Goal: Check status: Check status

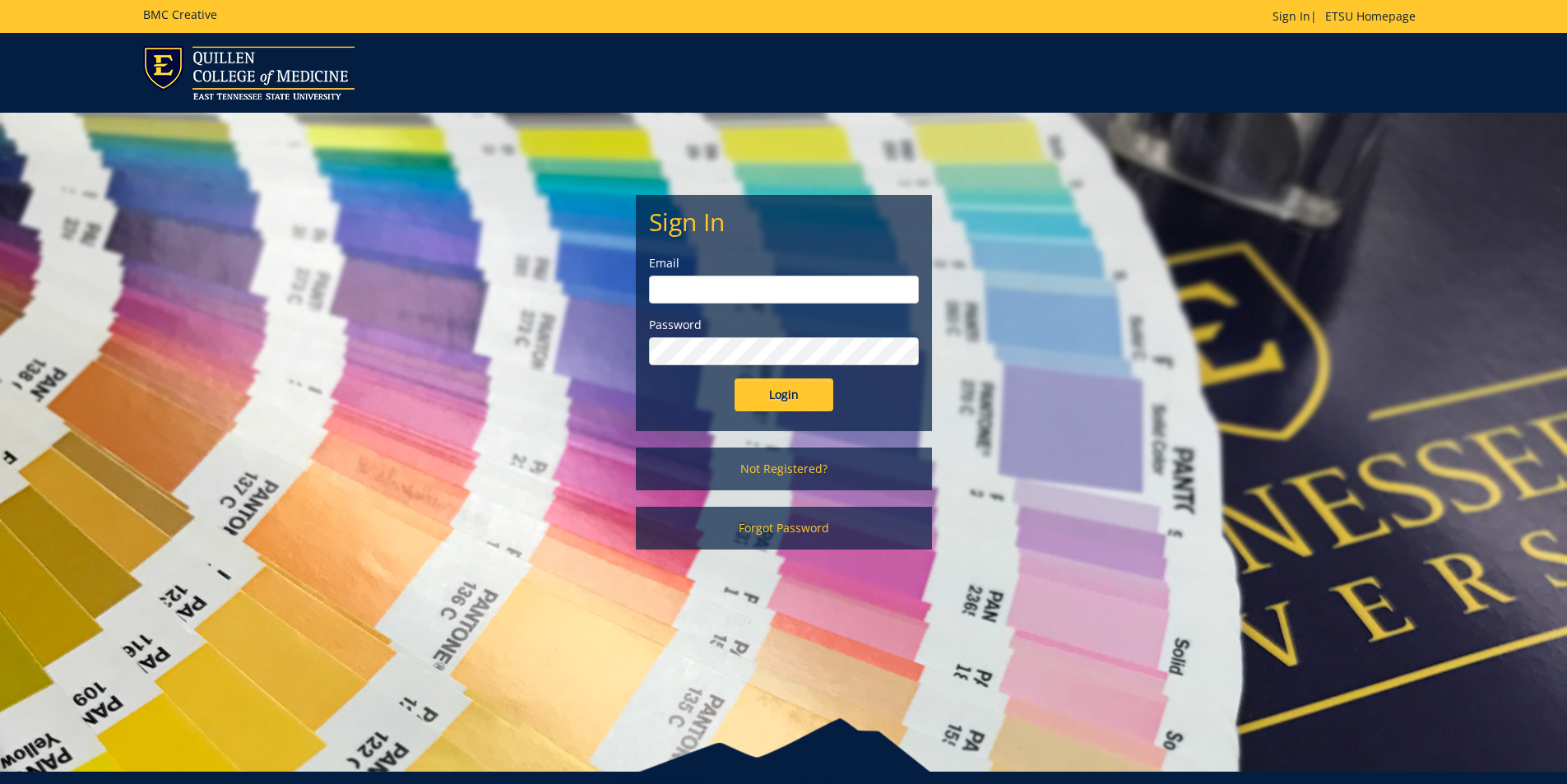
type input "goepel@etsu.edu"
click at [777, 401] on input "Login" at bounding box center [784, 395] width 99 height 33
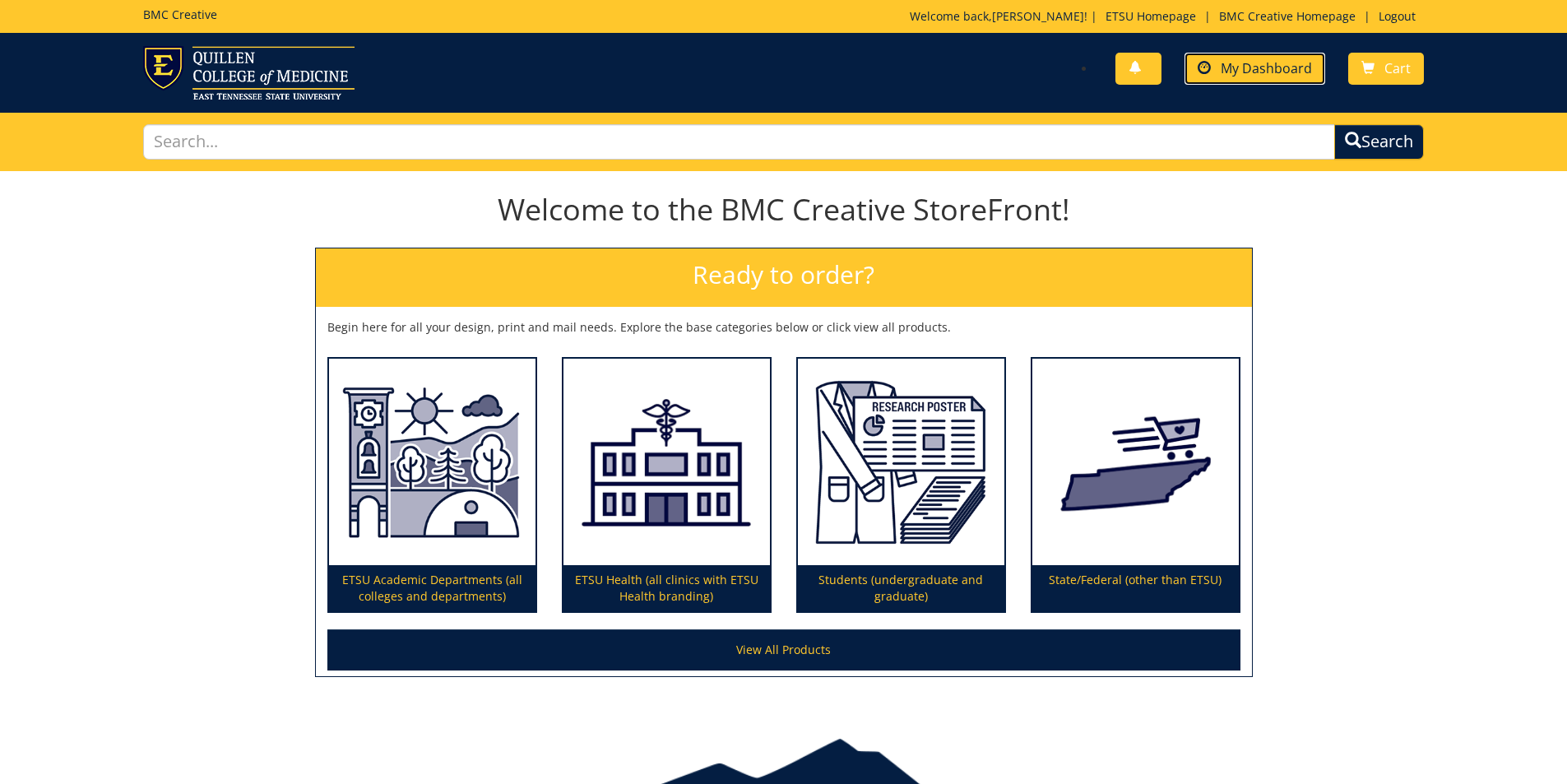
click at [1240, 75] on span "My Dashboard" at bounding box center [1267, 68] width 91 height 18
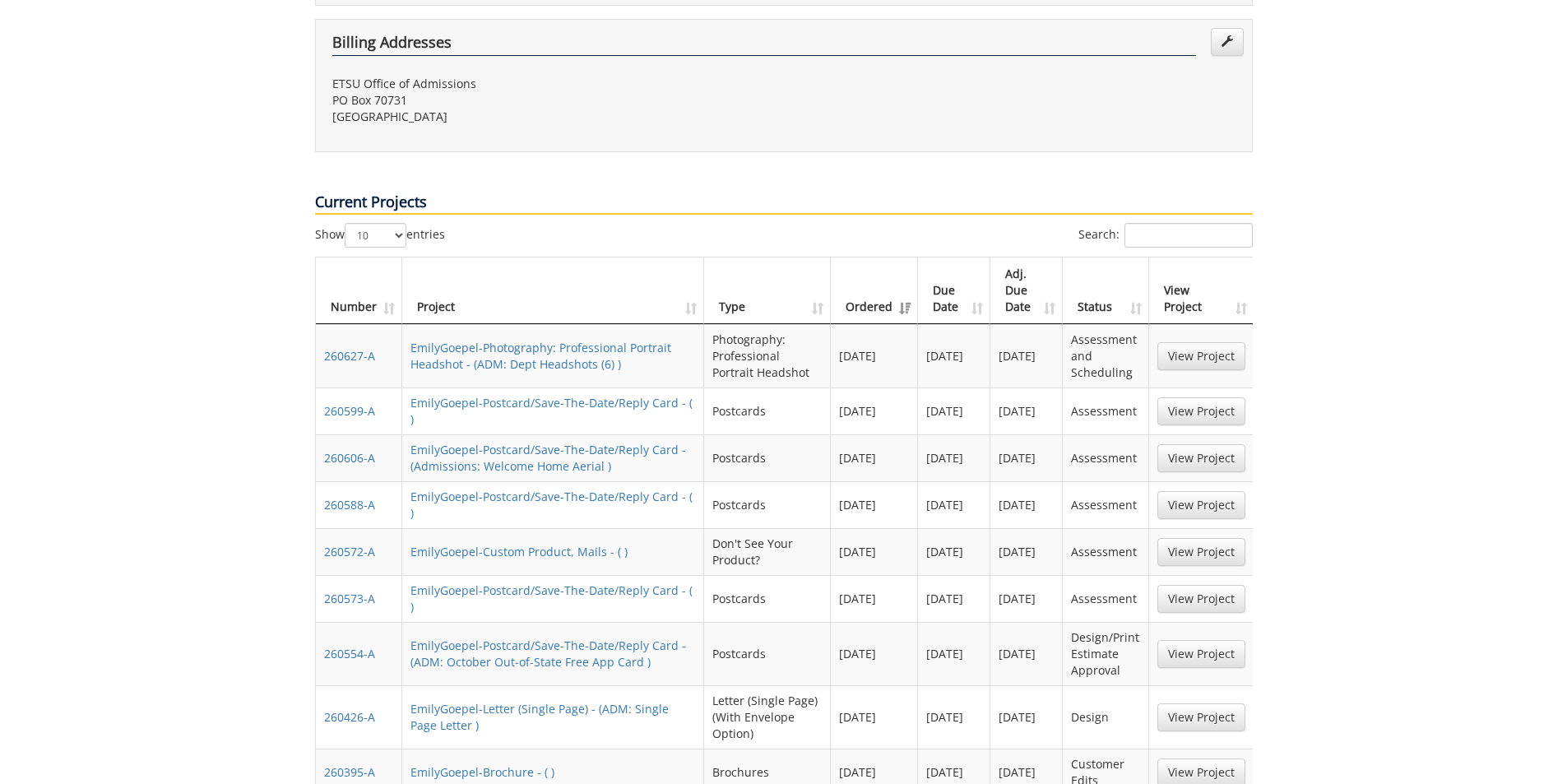
scroll to position [658, 0]
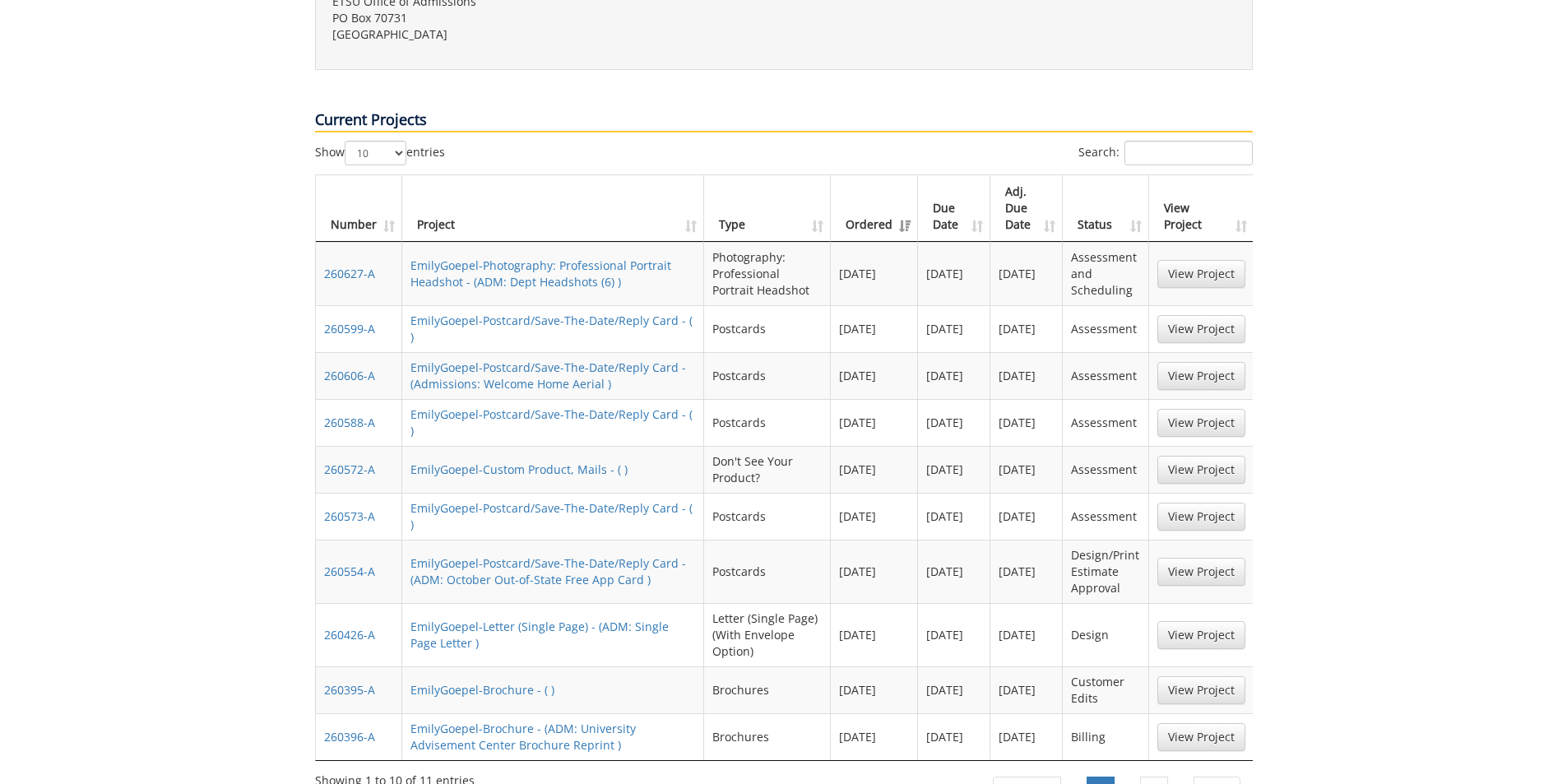
click at [1207, 493] on td "View Project" at bounding box center [1201, 516] width 104 height 47
click at [1205, 502] on link "View Project" at bounding box center [1201, 516] width 88 height 28
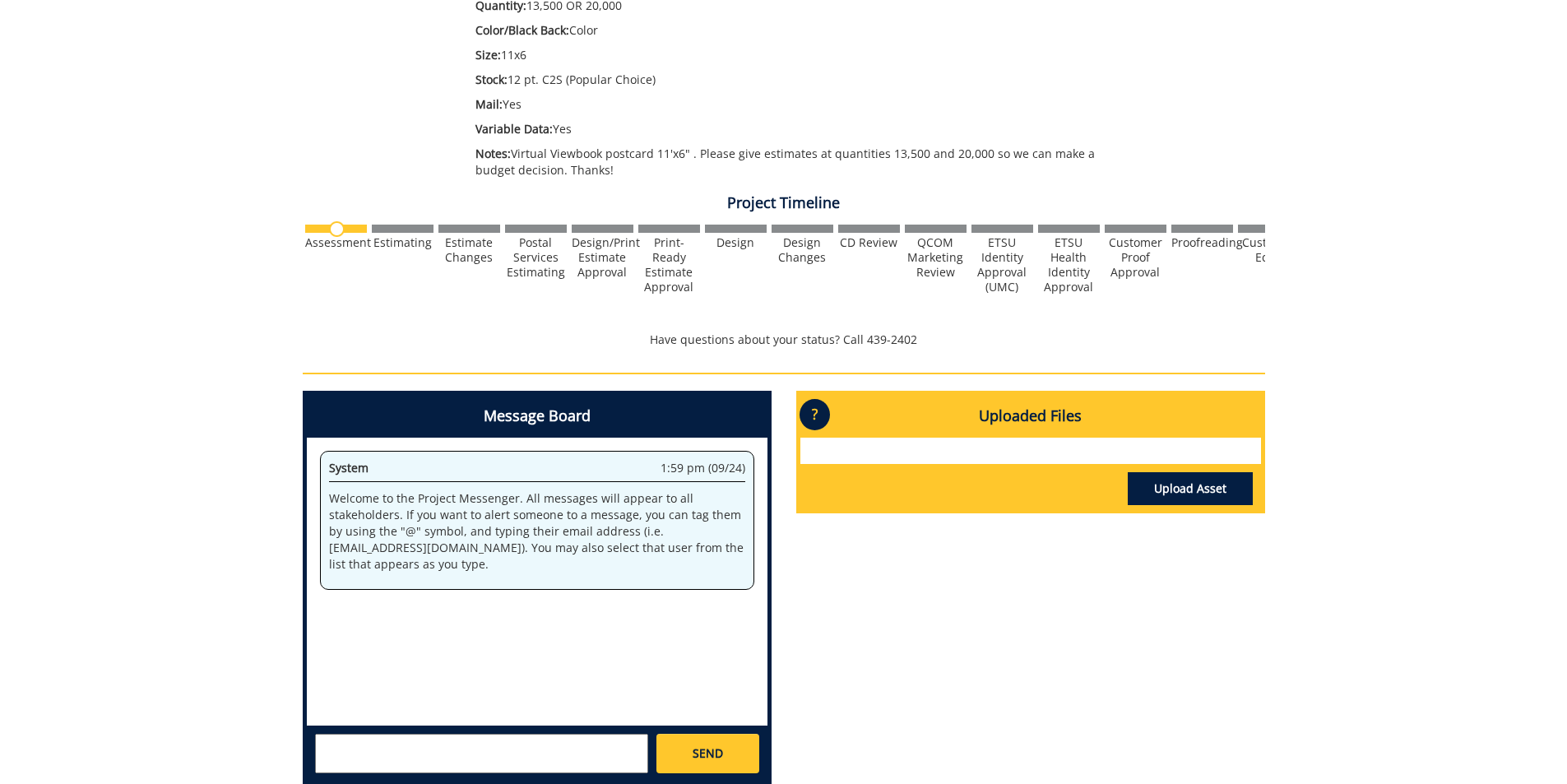
scroll to position [164, 0]
